Goal: Task Accomplishment & Management: Complete application form

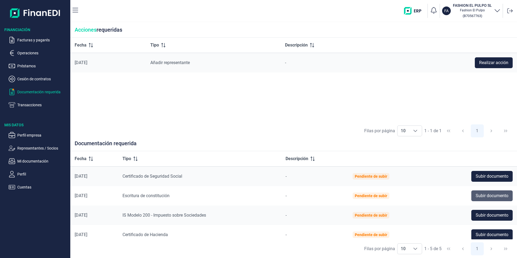
click at [490, 195] on span "Subir documento" at bounding box center [492, 196] width 33 height 6
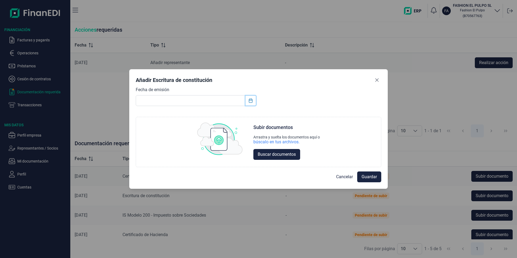
click at [250, 102] on icon "Choose Date" at bounding box center [251, 100] width 4 height 4
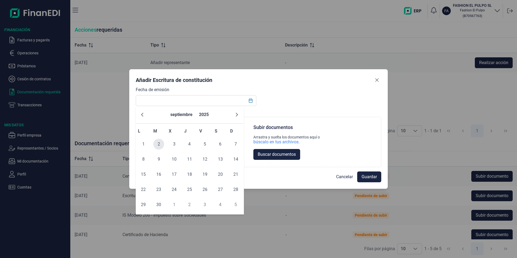
click at [158, 141] on span "2" at bounding box center [158, 144] width 11 height 11
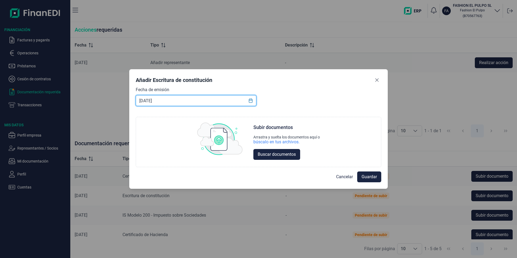
click at [164, 101] on input "[DATE]" at bounding box center [196, 100] width 121 height 11
type input "[DATE]"
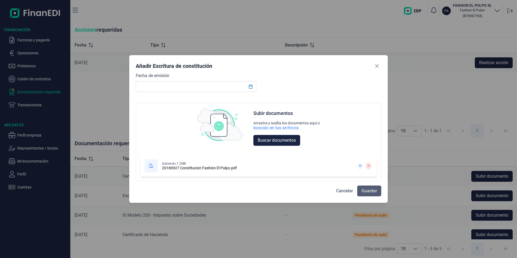
click at [364, 191] on span "Guardar" at bounding box center [369, 191] width 15 height 6
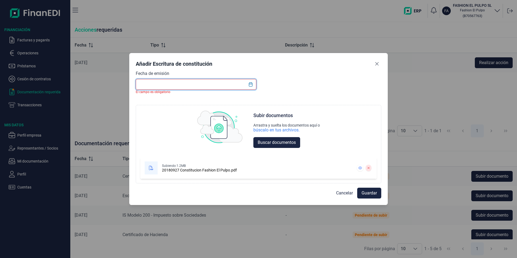
click at [186, 83] on input "text" at bounding box center [196, 84] width 121 height 11
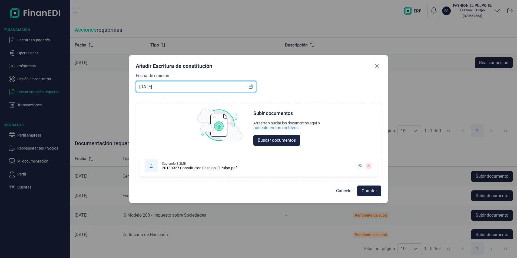
type input "[DATE]"
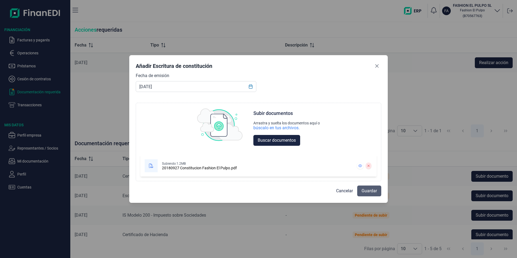
click at [363, 190] on span "Guardar" at bounding box center [369, 191] width 15 height 6
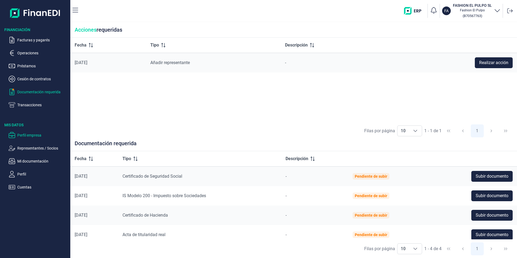
click at [26, 136] on p "Perfil empresa" at bounding box center [42, 135] width 51 height 6
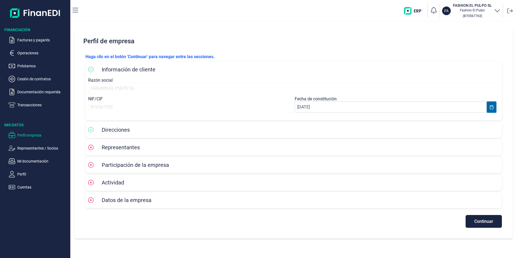
click at [151, 144] on div "Representantes" at bounding box center [293, 147] width 411 height 8
click at [91, 131] on icon at bounding box center [90, 129] width 5 height 5
click at [110, 131] on span "Direcciones" at bounding box center [116, 130] width 28 height 6
click at [486, 125] on div "Direcciones" at bounding box center [293, 129] width 411 height 11
click at [346, 108] on input "[DATE]" at bounding box center [391, 106] width 192 height 11
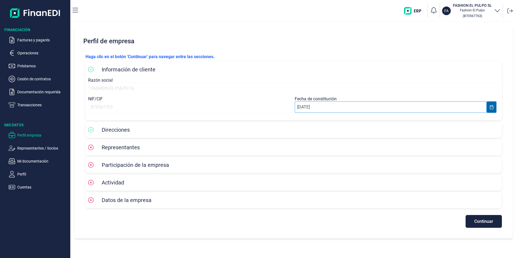
select select "9"
select select "2018"
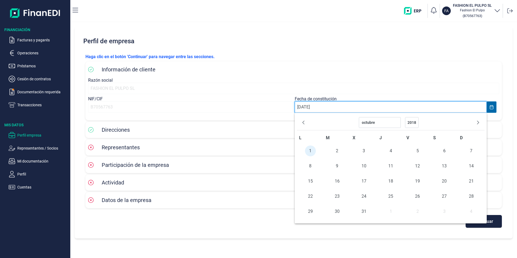
click at [346, 108] on input "[DATE]" at bounding box center [391, 106] width 192 height 11
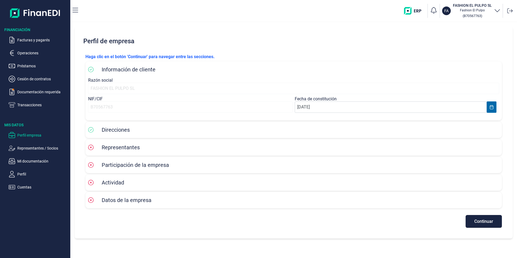
click at [260, 143] on div "Representantes" at bounding box center [293, 147] width 411 height 11
click at [474, 221] on button "Continuar" at bounding box center [484, 221] width 36 height 13
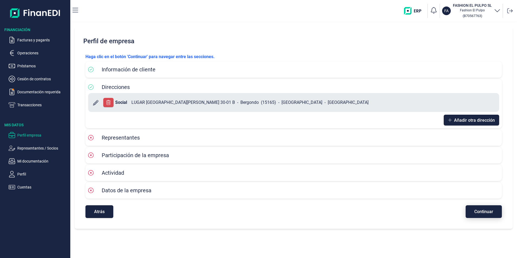
click at [486, 212] on span "Continuar" at bounding box center [483, 212] width 19 height 4
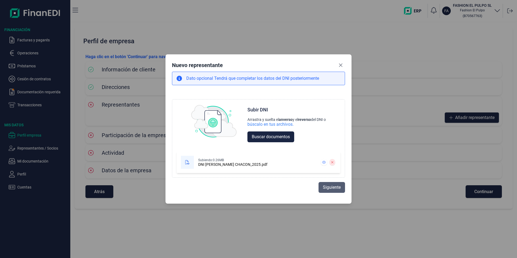
click at [328, 189] on span "Siguiente" at bounding box center [332, 187] width 18 height 6
select select "ES"
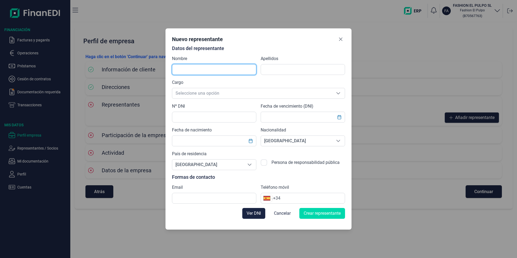
click at [197, 70] on input "text" at bounding box center [214, 69] width 84 height 11
type input "[PERSON_NAME]"
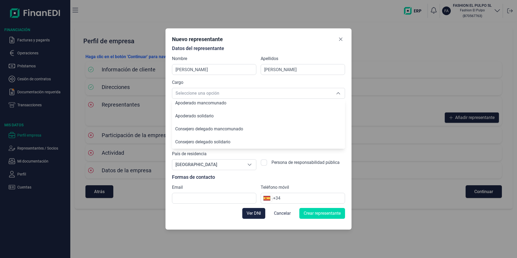
scroll to position [80, 0]
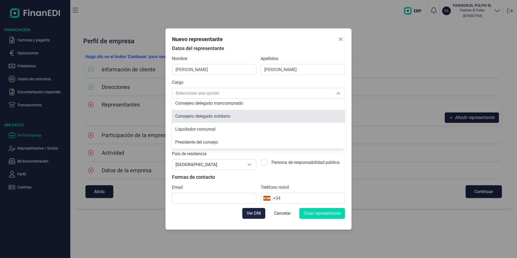
click at [192, 121] on li "Consejero delegado solidario" at bounding box center [258, 116] width 173 height 13
type input "Consejero delegado solidario"
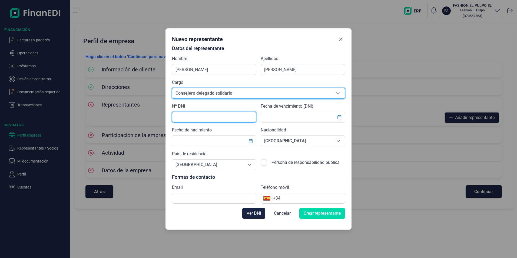
click at [184, 113] on input "text" at bounding box center [214, 117] width 84 height 11
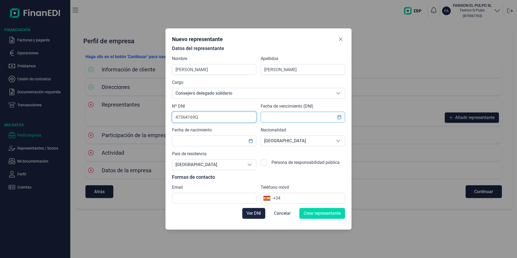
type input "47364169Q"
click at [272, 119] on input "text" at bounding box center [303, 117] width 84 height 11
click at [282, 112] on input "text" at bounding box center [303, 117] width 84 height 11
drag, startPoint x: 292, startPoint y: 117, endPoint x: 255, endPoint y: 117, distance: 36.8
click at [255, 117] on div "Datos del representante Nombre [PERSON_NAME] [PERSON_NAME] Cargo Consejero dele…" at bounding box center [258, 125] width 173 height 158
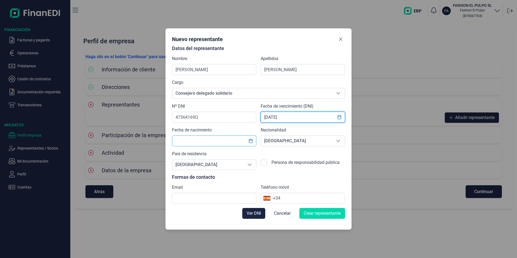
type input "[DATE]"
click at [188, 145] on input "text" at bounding box center [214, 141] width 84 height 11
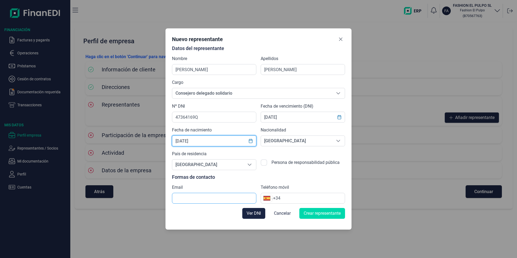
type input "[DATE]"
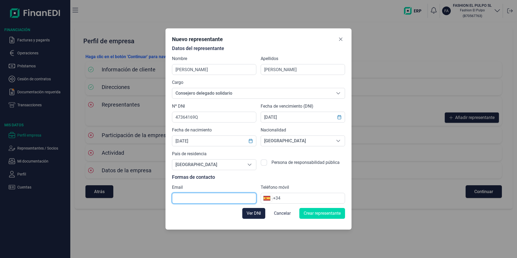
click at [210, 198] on input "text" at bounding box center [214, 198] width 84 height 11
click at [194, 221] on div "Ver DNI Cancelar Crear representante" at bounding box center [258, 213] width 173 height 19
click at [340, 39] on icon "Close" at bounding box center [341, 39] width 4 height 4
